Goal: Task Accomplishment & Management: Use online tool/utility

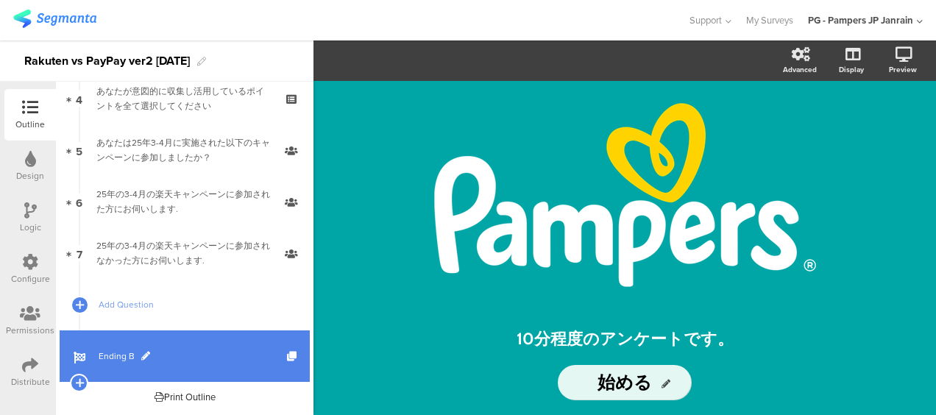
scroll to position [74, 0]
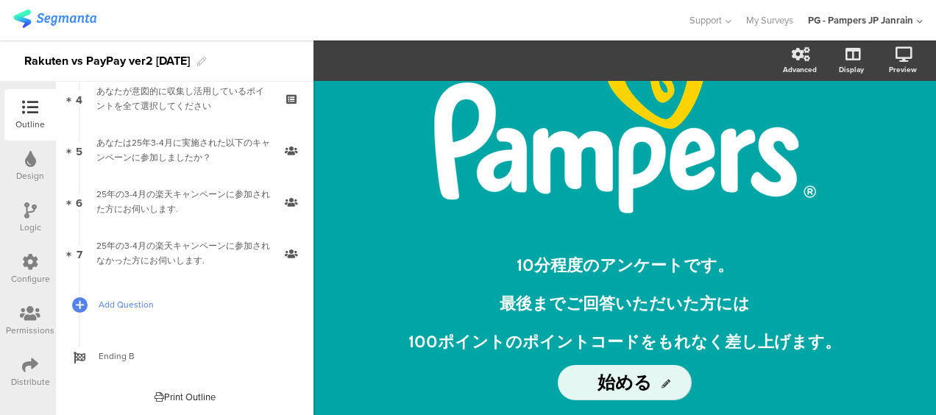
drag, startPoint x: 169, startPoint y: 262, endPoint x: 165, endPoint y: 306, distance: 44.4
click at [169, 262] on div "25年の3-4月の楽天キャンペーンに参加されなかった方にお伺いします." at bounding box center [184, 252] width 176 height 29
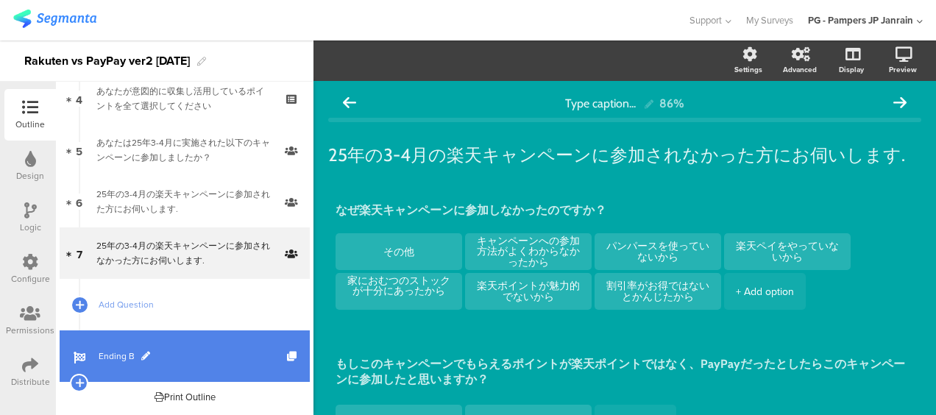
click at [158, 355] on span "Ending B" at bounding box center [193, 356] width 188 height 15
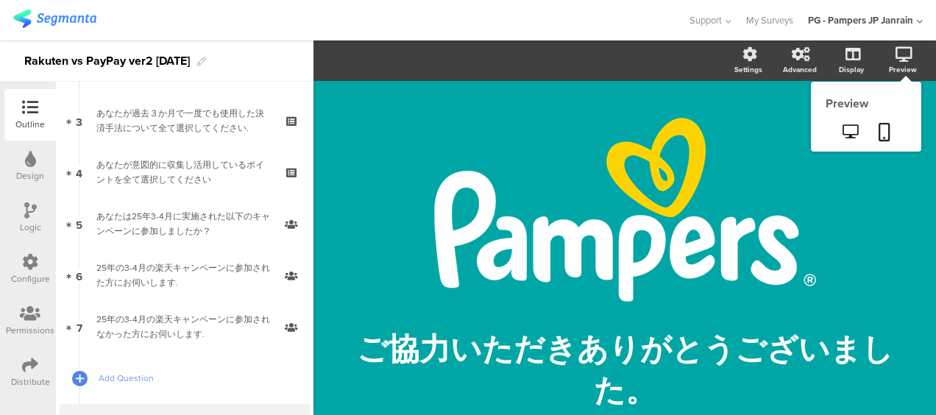
click at [896, 82] on div "Preview" at bounding box center [866, 117] width 110 height 70
click at [868, 129] on link at bounding box center [884, 133] width 32 height 28
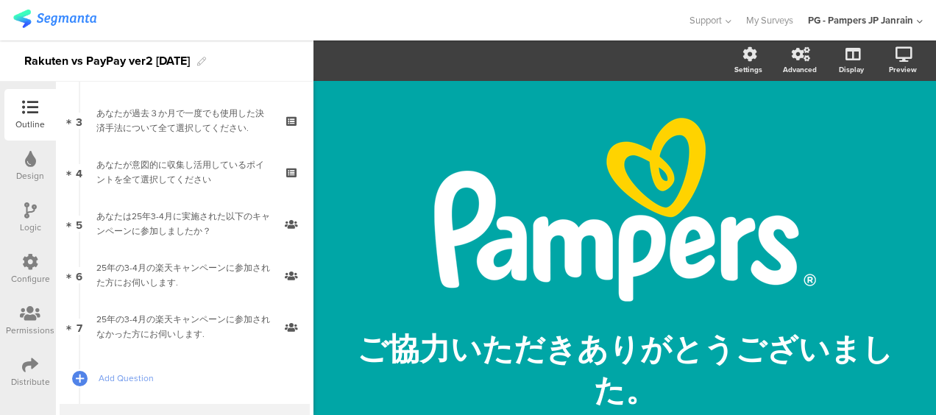
click at [39, 365] on div "Distribute" at bounding box center [29, 371] width 51 height 51
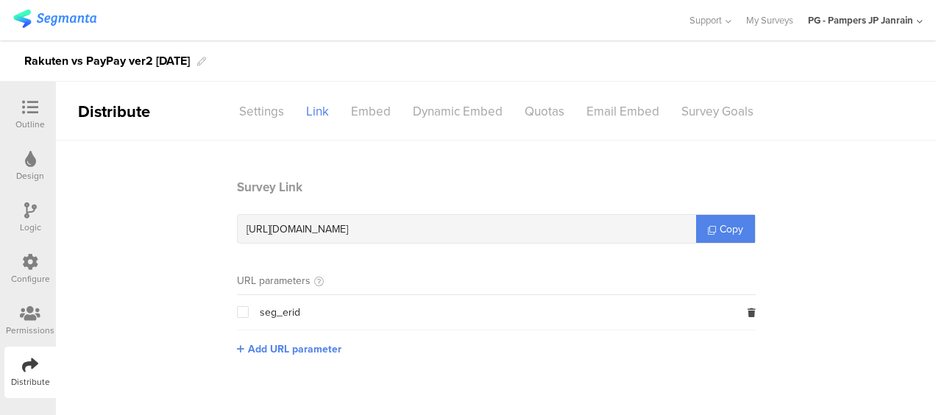
click at [30, 154] on icon at bounding box center [30, 159] width 11 height 16
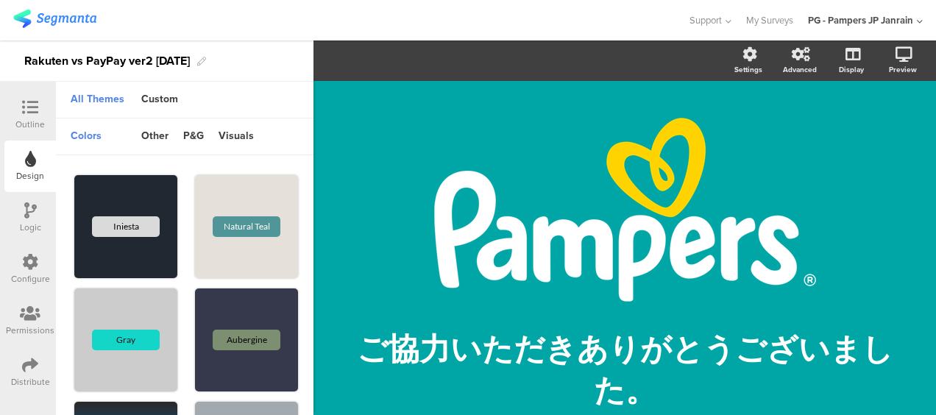
click at [31, 362] on icon at bounding box center [30, 365] width 16 height 16
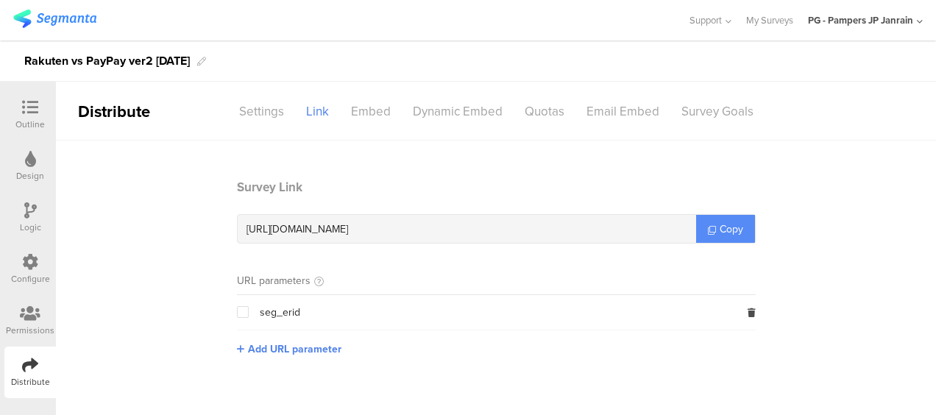
click at [708, 228] on icon at bounding box center [712, 230] width 8 height 8
click at [26, 118] on div "Outline" at bounding box center [29, 124] width 29 height 13
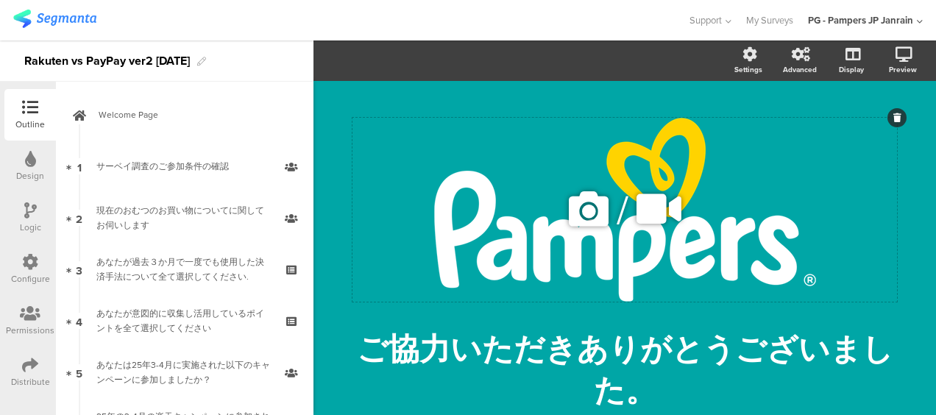
scroll to position [74, 0]
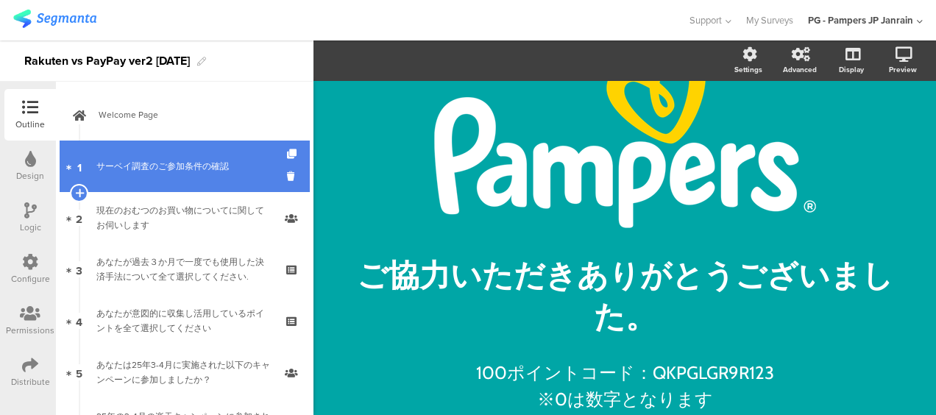
click at [104, 152] on link "1 サーベイ調査のご参加条件の確認" at bounding box center [185, 165] width 250 height 51
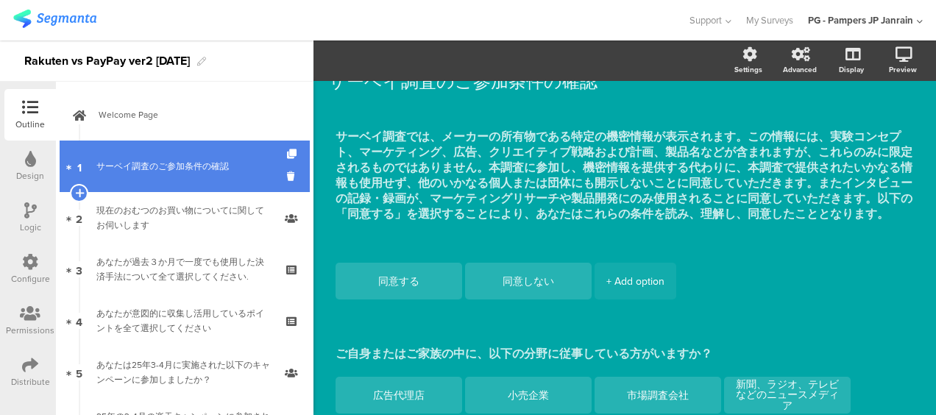
scroll to position [338, 0]
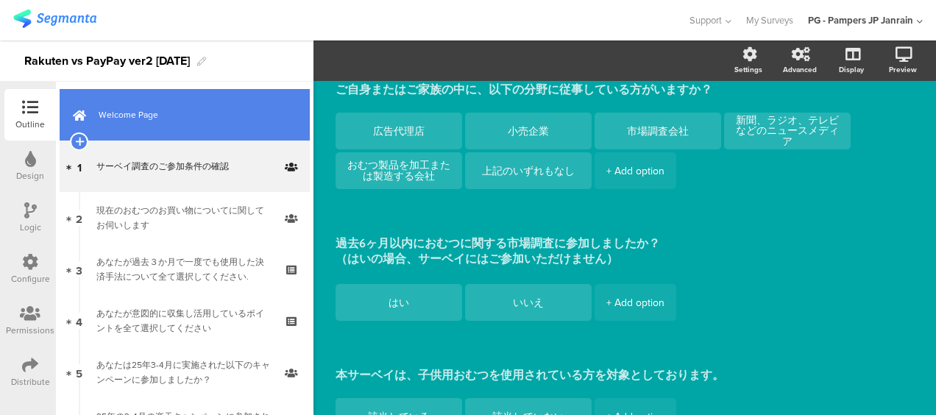
click at [143, 128] on link "Welcome Page" at bounding box center [185, 114] width 250 height 51
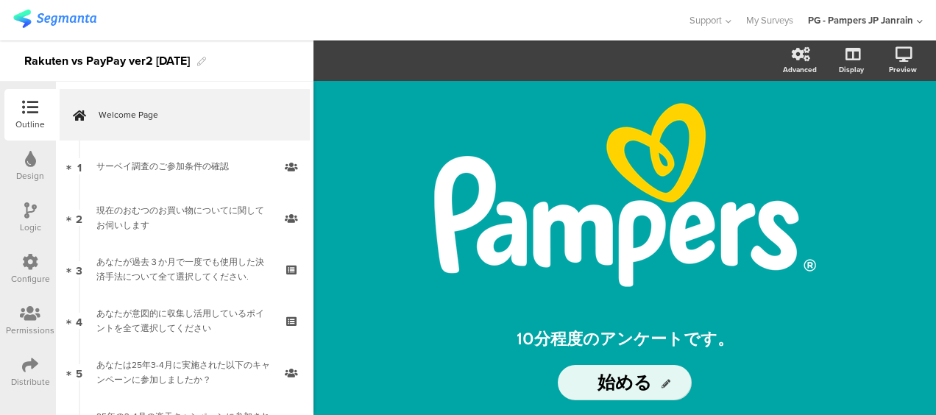
scroll to position [222, 0]
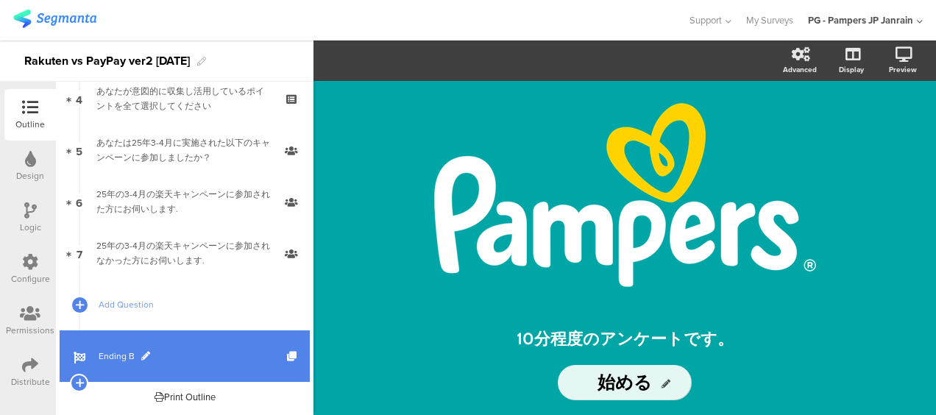
click at [138, 341] on link "Ending B" at bounding box center [185, 355] width 250 height 51
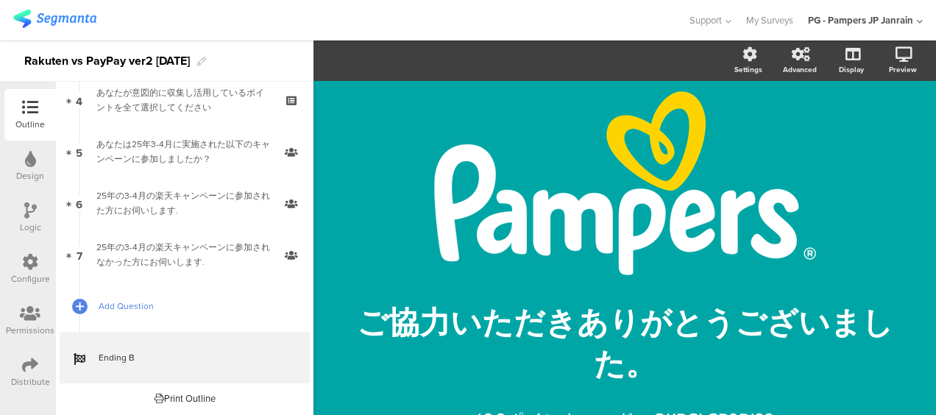
scroll to position [222, 0]
click at [39, 366] on div "Distribute" at bounding box center [29, 371] width 51 height 51
